Goal: Task Accomplishment & Management: Manage account settings

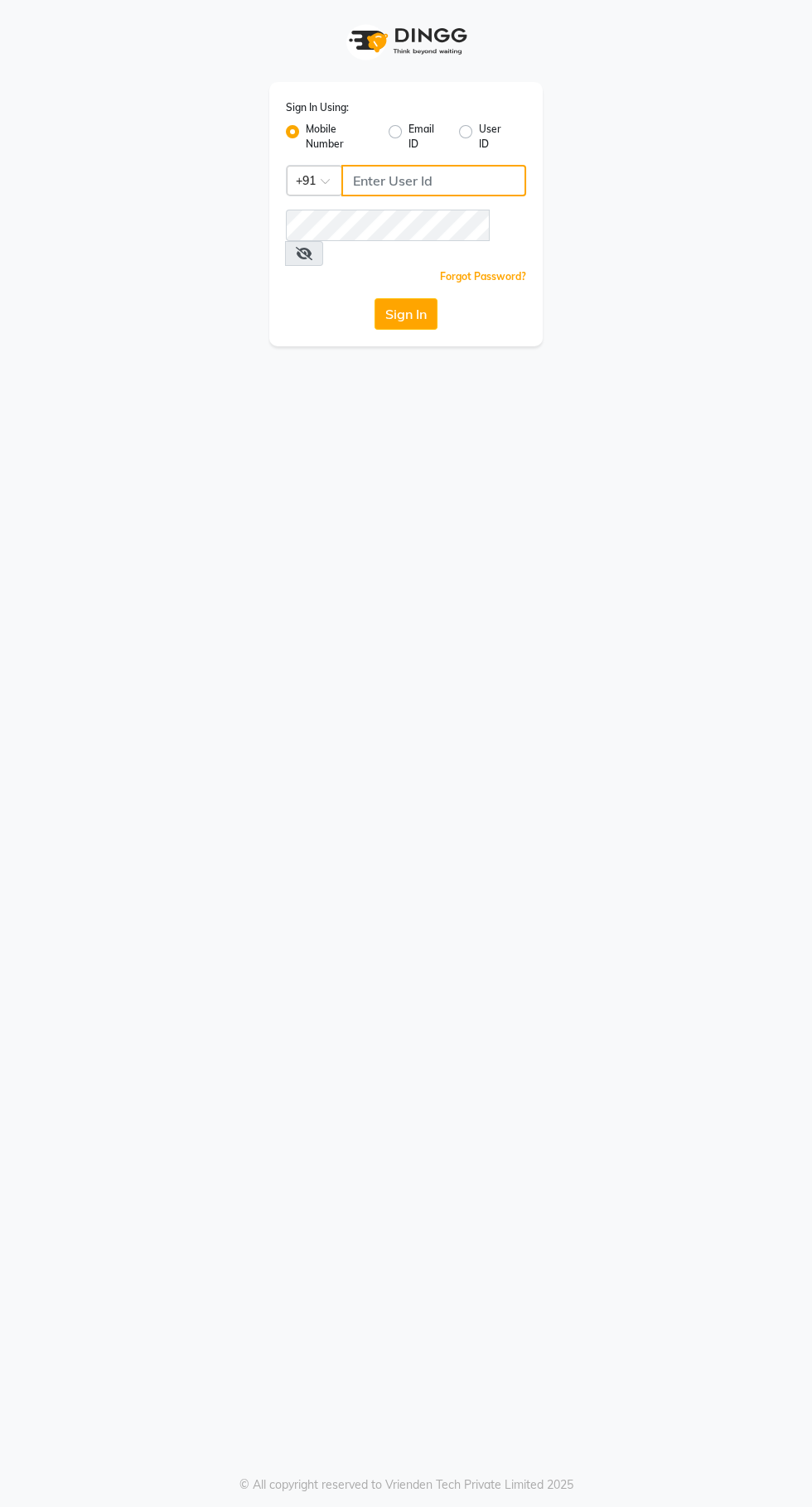
click at [421, 180] on input "Username" at bounding box center [434, 180] width 185 height 31
type input "9372641206"
click at [374, 299] on button "Sign In" at bounding box center [406, 314] width 63 height 31
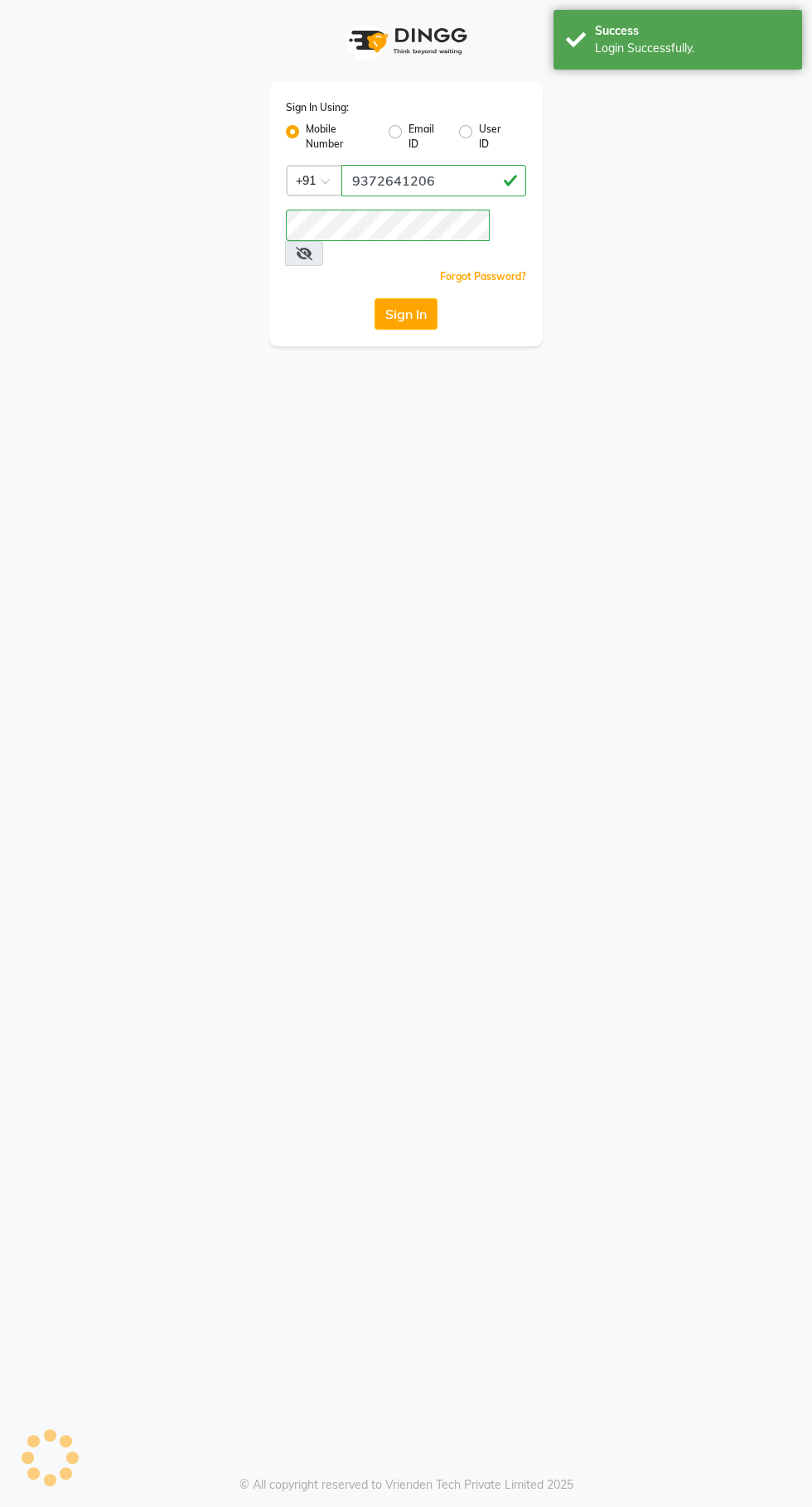
click at [406, 299] on button "Sign In" at bounding box center [406, 314] width 63 height 31
